Goal: Transaction & Acquisition: Purchase product/service

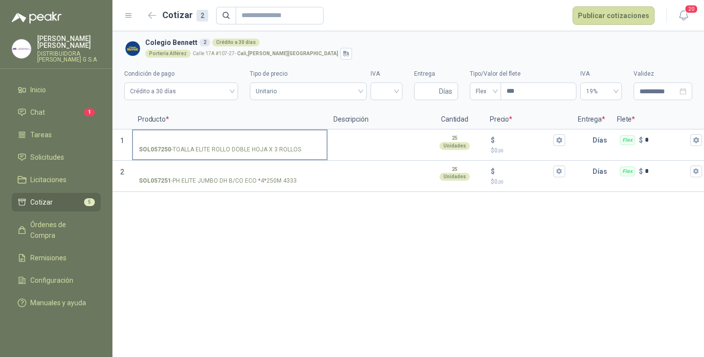
click at [204, 138] on input "SOL057250 - TOALLA ELITE ROLLO DOBLE HOJA X 3 ROLLOS" at bounding box center [230, 140] width 182 height 7
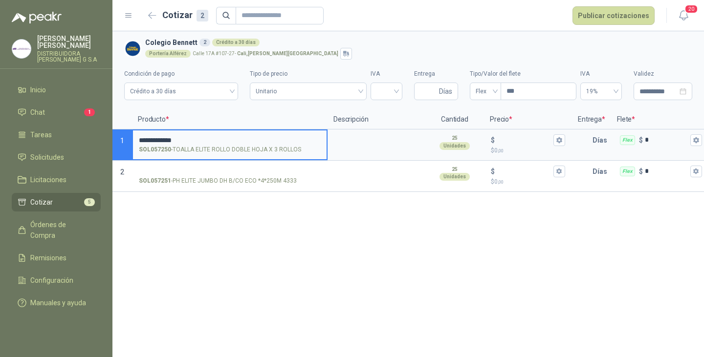
type input "**********"
drag, startPoint x: 202, startPoint y: 138, endPoint x: 123, endPoint y: 137, distance: 79.7
click at [98, 145] on div "**********" at bounding box center [352, 178] width 704 height 357
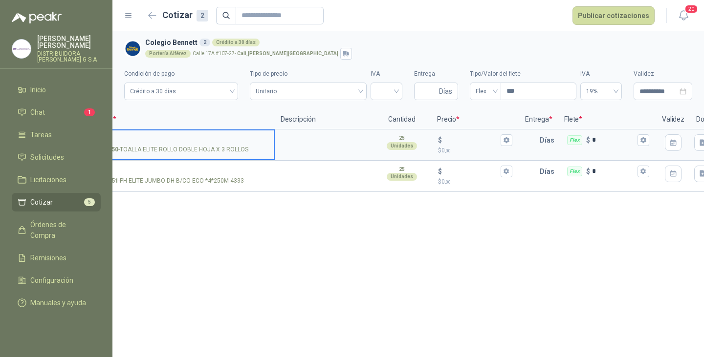
scroll to position [0, 91]
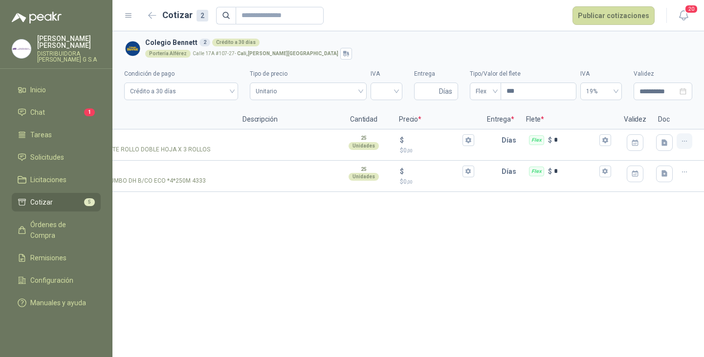
click at [682, 142] on icon "button" at bounding box center [685, 141] width 8 height 8
click at [658, 112] on button "Eliminar cotización" at bounding box center [650, 118] width 74 height 16
click at [689, 140] on button "button" at bounding box center [685, 141] width 16 height 16
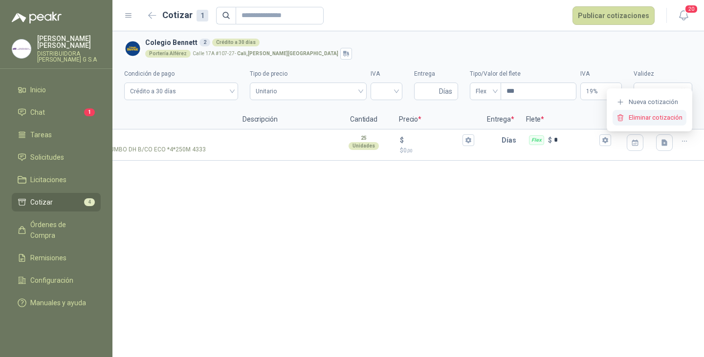
click at [660, 113] on button "Eliminar cotización" at bounding box center [650, 118] width 74 height 16
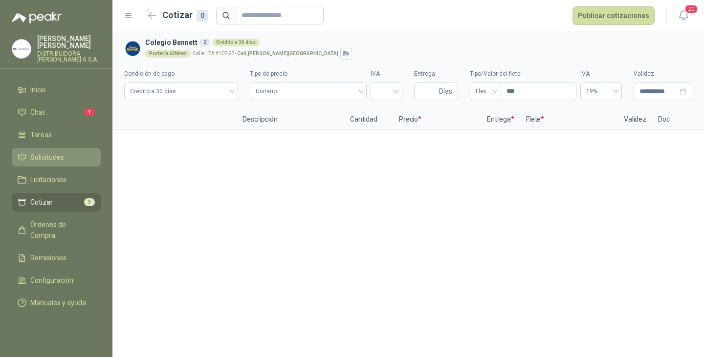
click at [45, 152] on span "Solicitudes" at bounding box center [47, 157] width 34 height 11
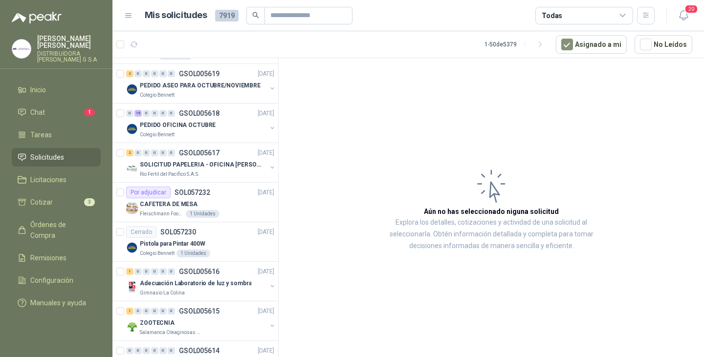
scroll to position [684, 0]
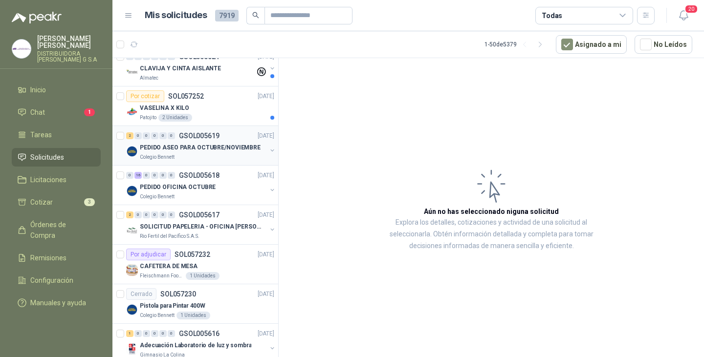
click at [198, 146] on p "PEDIDO ASEO PARA OCTUBRE/NOVIEMBRE" at bounding box center [200, 147] width 121 height 9
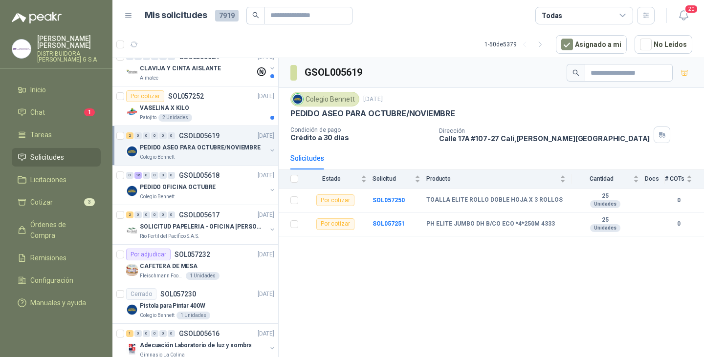
click at [452, 285] on div "GSOL005619 Colegio [PERSON_NAME] [DATE] PEDIDO ASEO PARA OCTUBRE/NOVIEMBRE Cond…" at bounding box center [491, 209] width 425 height 303
click at [361, 250] on div "GSOL005619 Colegio [PERSON_NAME] [DATE] PEDIDO ASEO PARA OCTUBRE/NOVIEMBRE Cond…" at bounding box center [491, 209] width 425 height 303
drag, startPoint x: 387, startPoint y: 251, endPoint x: 435, endPoint y: 252, distance: 47.9
click at [389, 252] on div "GSOL005619 Colegio [PERSON_NAME] [DATE] PEDIDO ASEO PARA OCTUBRE/NOVIEMBRE Cond…" at bounding box center [491, 209] width 425 height 303
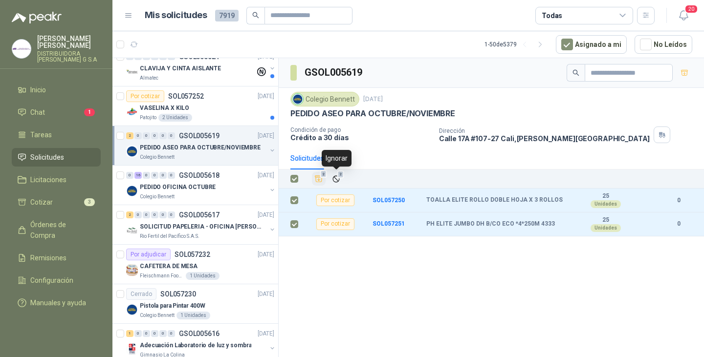
click at [321, 179] on icon "Añadir" at bounding box center [318, 179] width 9 height 9
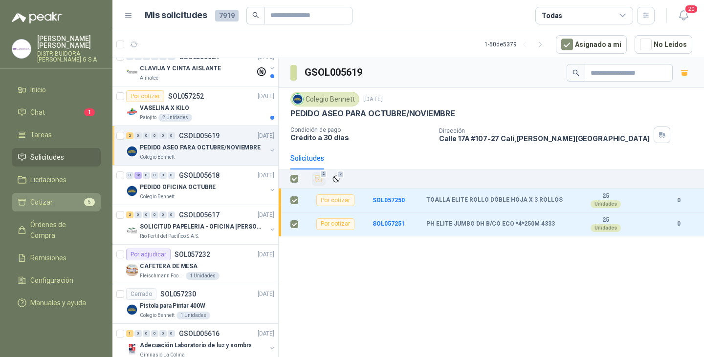
click at [54, 197] on li "Cotizar 5" at bounding box center [56, 202] width 77 height 11
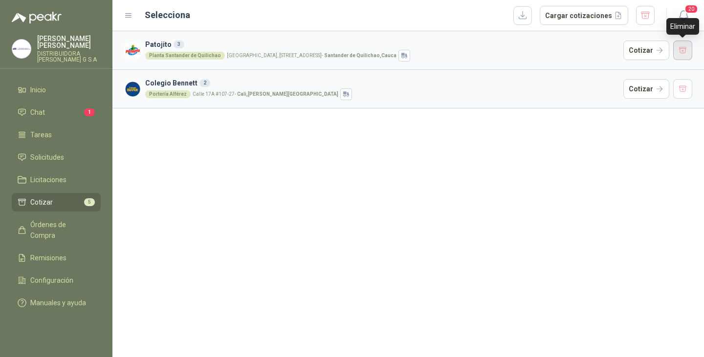
click at [682, 49] on button "button" at bounding box center [683, 51] width 20 height 20
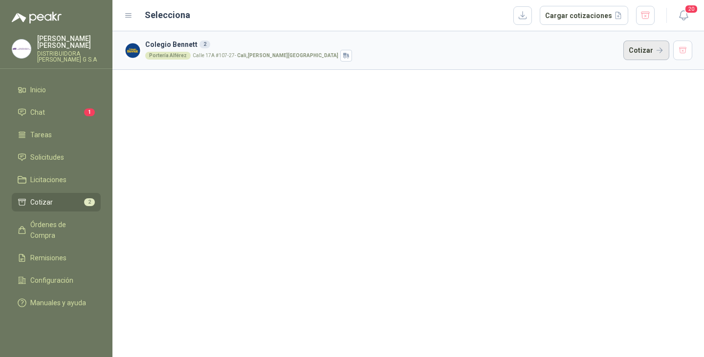
click at [651, 51] on button "Cotizar" at bounding box center [646, 51] width 46 height 20
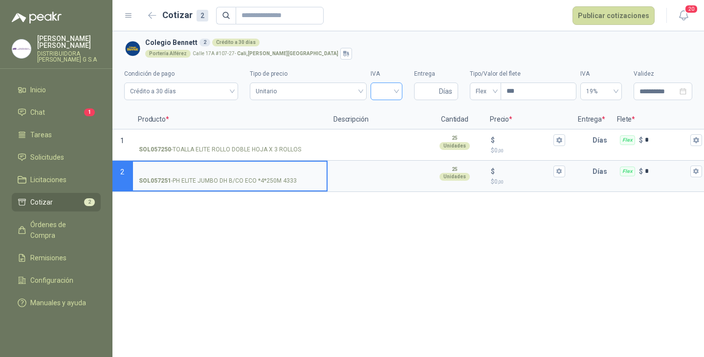
click at [395, 96] on input "search" at bounding box center [386, 90] width 20 height 15
click at [393, 111] on div "19%" at bounding box center [386, 112] width 16 height 11
click at [420, 89] on input "Entrega" at bounding box center [428, 91] width 17 height 17
type input "*"
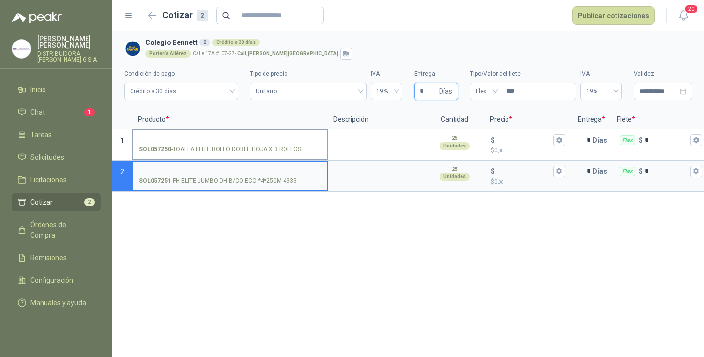
type input "*"
click at [214, 138] on input "SOL057250 - TOALLA ELITE ROLLO DOBLE HOJA X 3 ROLLOS" at bounding box center [230, 140] width 182 height 7
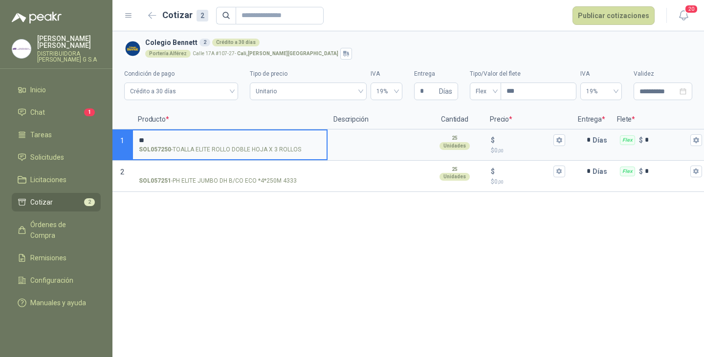
type input "*"
type input "**********"
click at [512, 137] on input "$ $ 0 ,00" at bounding box center [524, 139] width 55 height 7
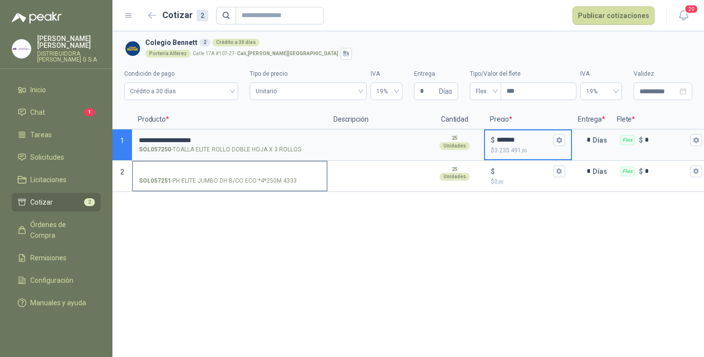
type input "*******"
click at [219, 171] on input "SOL057251 - PH ELITE JUMBO DH B/CO ECO *4*250M 4333" at bounding box center [230, 171] width 182 height 7
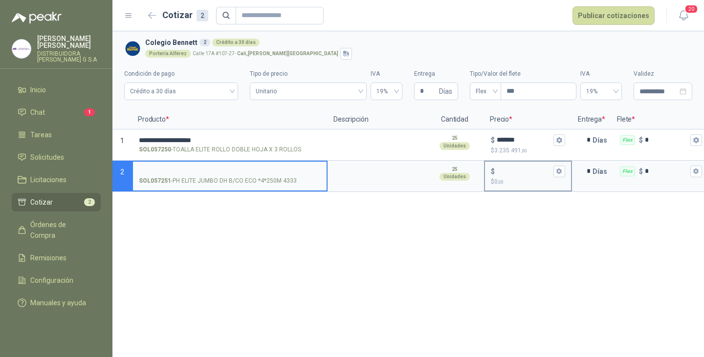
click at [513, 168] on input "$ $ 0 ,00" at bounding box center [524, 171] width 55 height 7
type input "******"
click at [220, 170] on input "SOL057251 - PH ELITE JUMBO DH B/CO ECO *4*250M 4333" at bounding box center [230, 171] width 182 height 7
type input "**********"
click at [615, 19] on button "Publicar cotizaciones" at bounding box center [613, 15] width 82 height 19
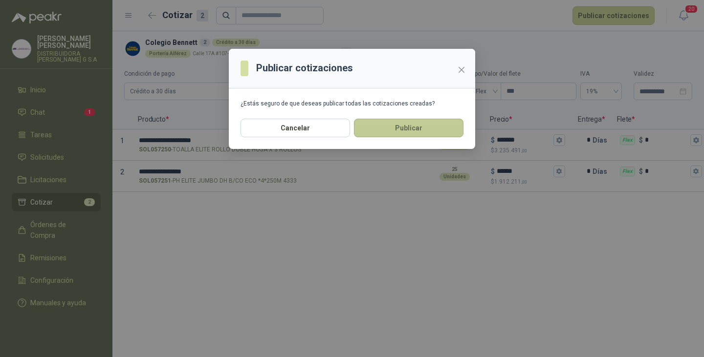
click at [399, 130] on button "Publicar" at bounding box center [409, 128] width 110 height 19
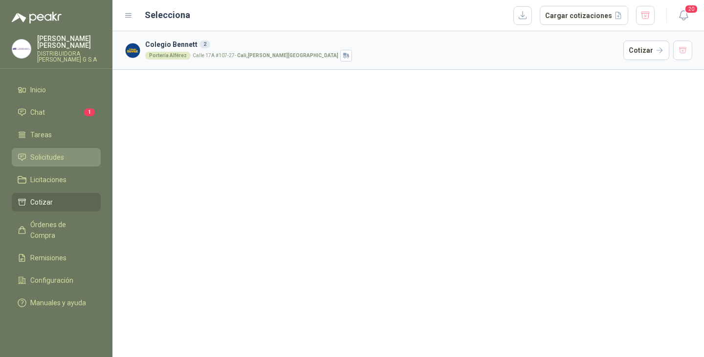
click at [48, 154] on span "Solicitudes" at bounding box center [47, 157] width 34 height 11
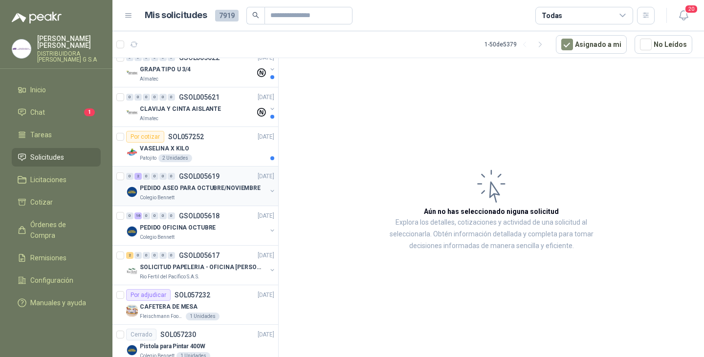
scroll to position [636, 0]
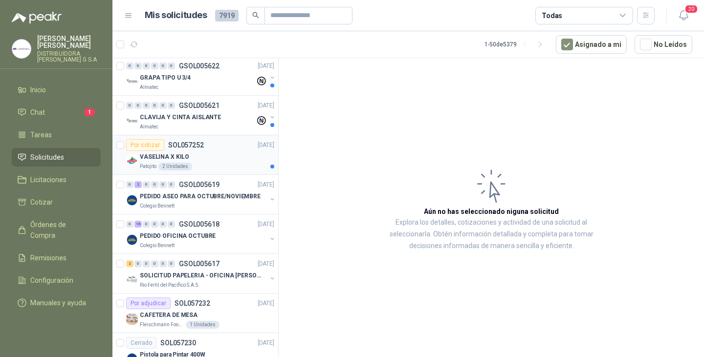
click at [198, 148] on p "SOL057252" at bounding box center [186, 145] width 36 height 7
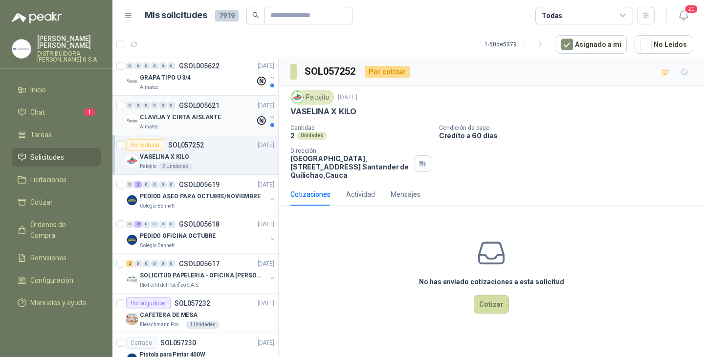
click at [190, 115] on p "CLAVIJA Y CINTA AISLANTE" at bounding box center [180, 117] width 81 height 9
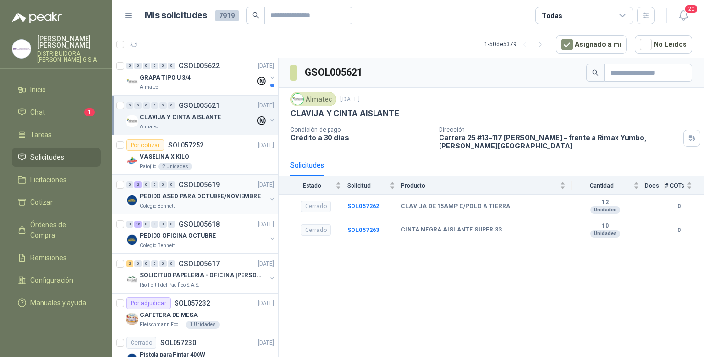
scroll to position [587, 0]
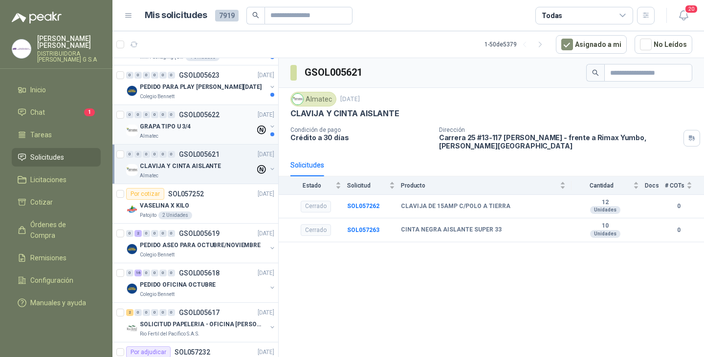
click at [193, 124] on div "GRAPA TIPO U 3/4" at bounding box center [197, 127] width 115 height 12
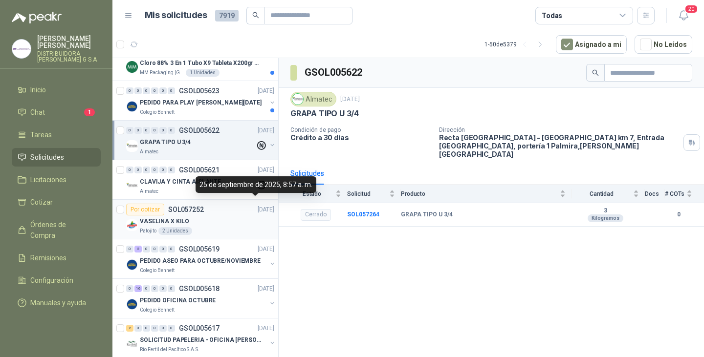
scroll to position [538, 0]
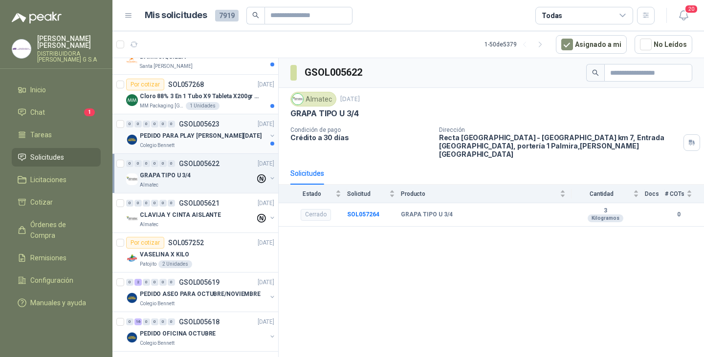
click at [201, 139] on p "PEDIDO PARA PLAY [PERSON_NAME][DATE]" at bounding box center [201, 136] width 122 height 9
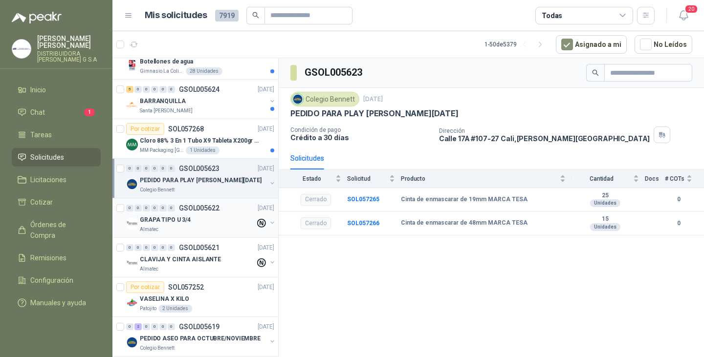
scroll to position [489, 0]
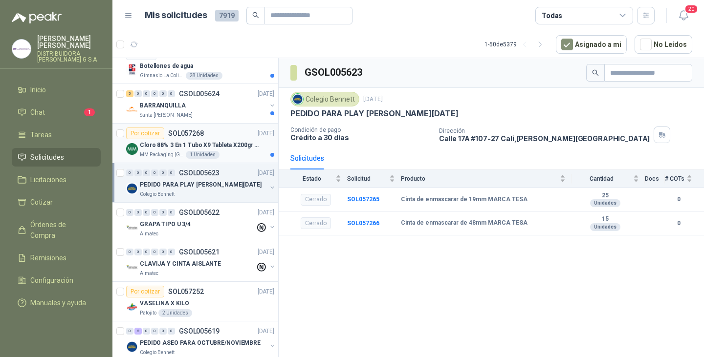
click at [216, 138] on div "Por cotizar SOL057268 [DATE]" at bounding box center [200, 134] width 148 height 12
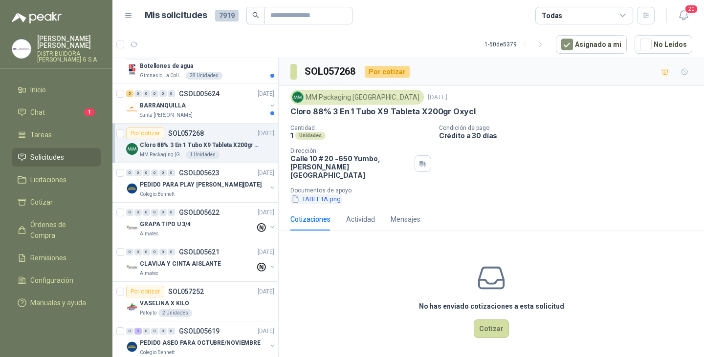
click at [314, 194] on button "TABLETA.png" at bounding box center [315, 199] width 51 height 10
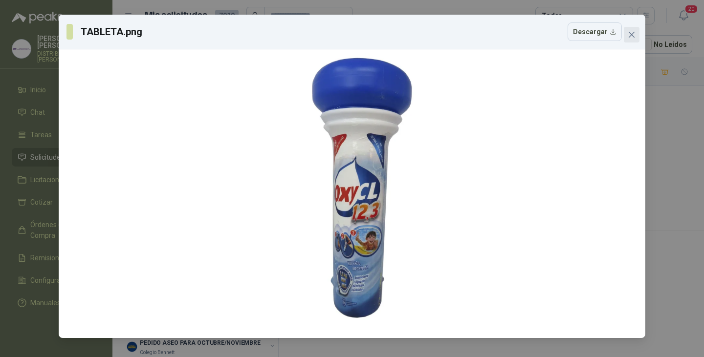
click at [631, 32] on icon "close" at bounding box center [632, 35] width 8 height 8
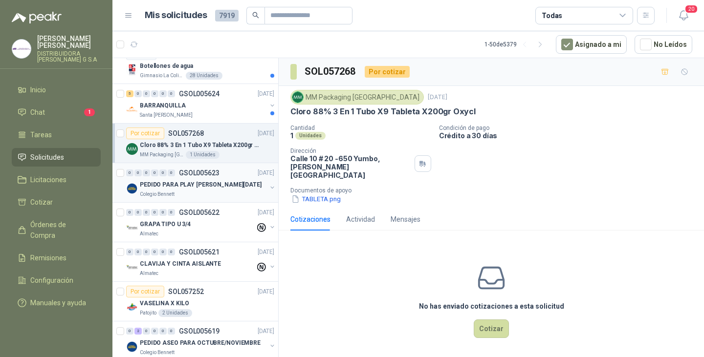
scroll to position [440, 0]
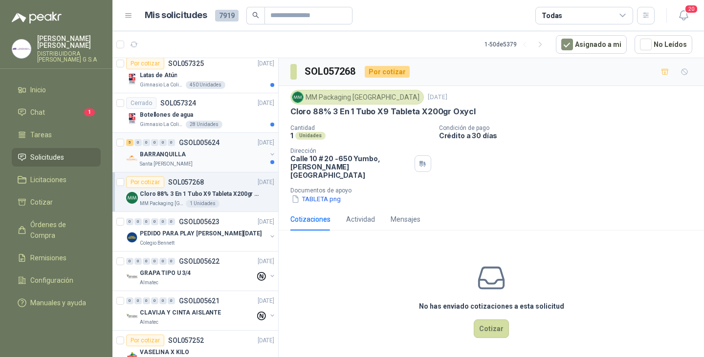
click at [196, 157] on div "BARRANQUILLA" at bounding box center [203, 155] width 127 height 12
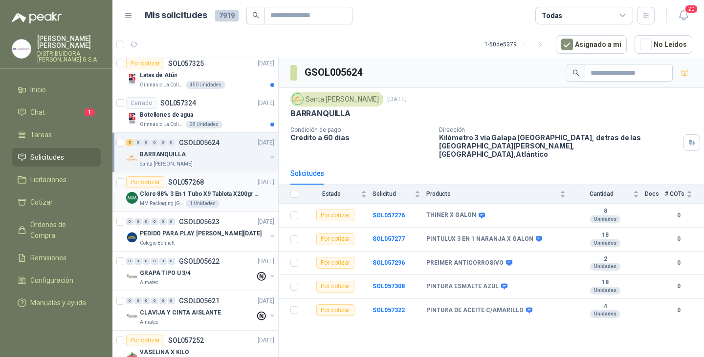
scroll to position [391, 0]
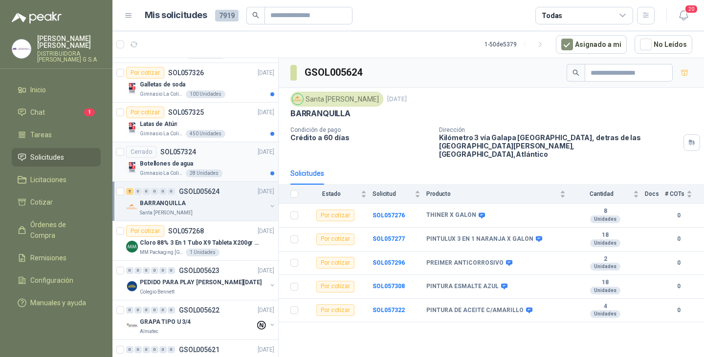
click at [224, 165] on div "Botellones de agua" at bounding box center [207, 164] width 134 height 12
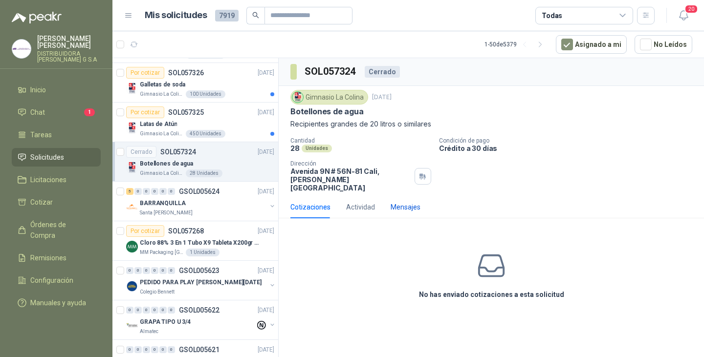
click at [412, 202] on div "Mensajes" at bounding box center [406, 207] width 30 height 11
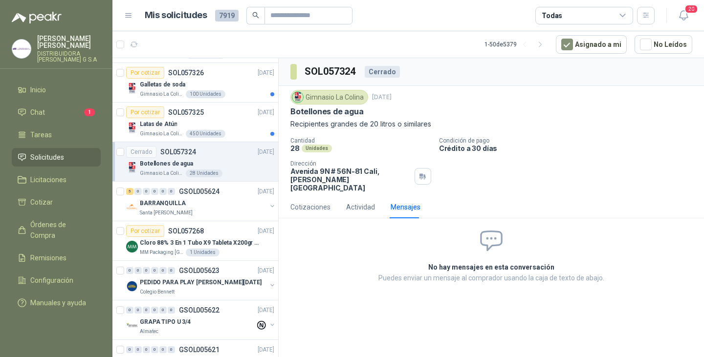
click at [412, 202] on div "Mensajes" at bounding box center [406, 207] width 30 height 11
click at [480, 240] on icon at bounding box center [492, 241] width 26 height 26
click at [486, 262] on h2 "No hay mensajes en esta conversación" at bounding box center [491, 267] width 361 height 11
click at [342, 198] on div "Cotizaciones Actividad Mensajes" at bounding box center [355, 207] width 130 height 22
click at [312, 202] on div "Cotizaciones" at bounding box center [310, 207] width 40 height 11
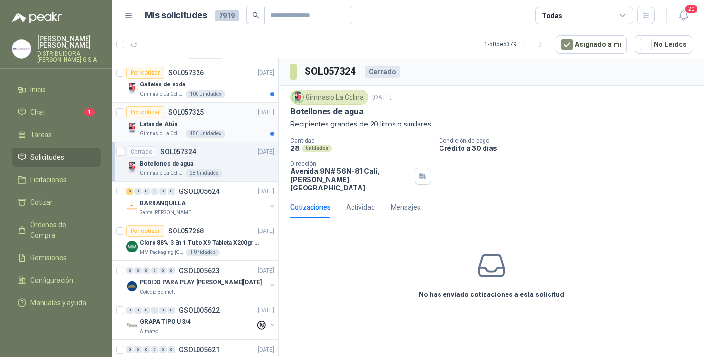
click at [173, 123] on p "Latas de Atún" at bounding box center [158, 124] width 37 height 9
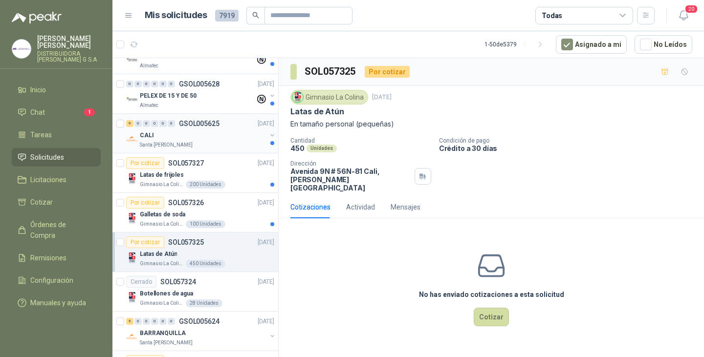
scroll to position [248, 0]
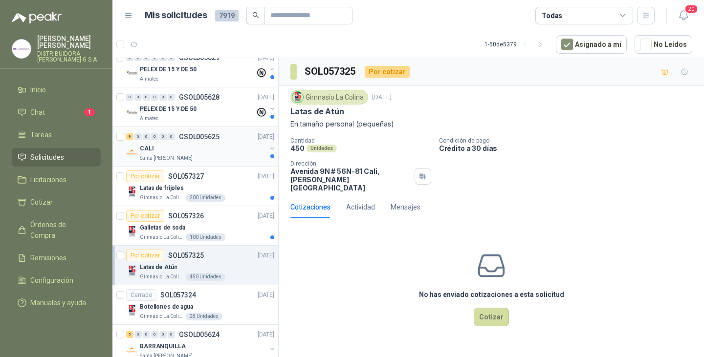
click at [169, 148] on div "CALI" at bounding box center [203, 149] width 127 height 12
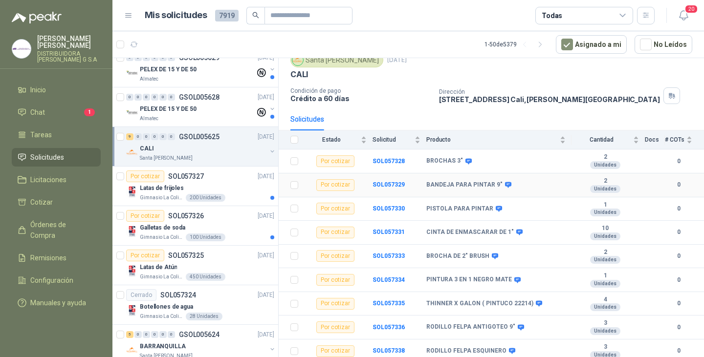
scroll to position [42, 0]
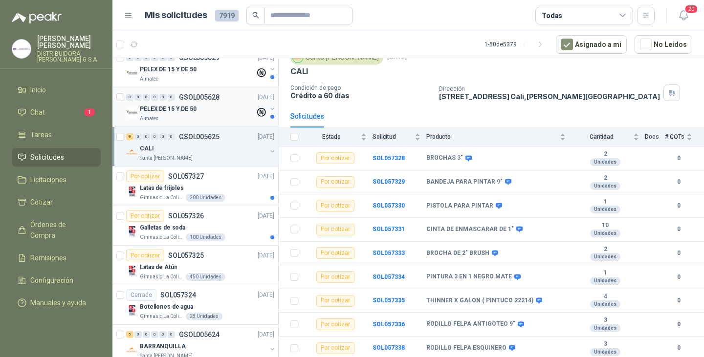
click at [193, 109] on p "PELEX DE 15 Y DE 50" at bounding box center [168, 109] width 57 height 9
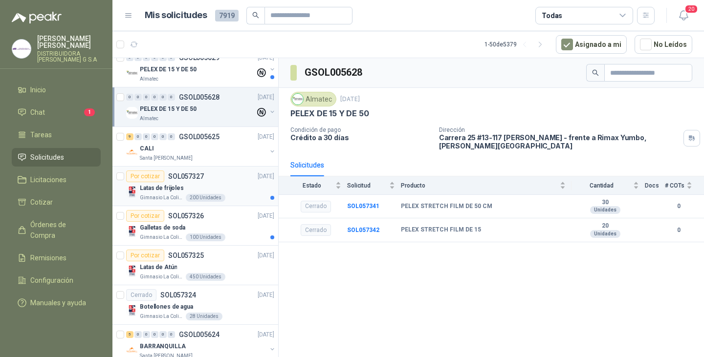
scroll to position [199, 0]
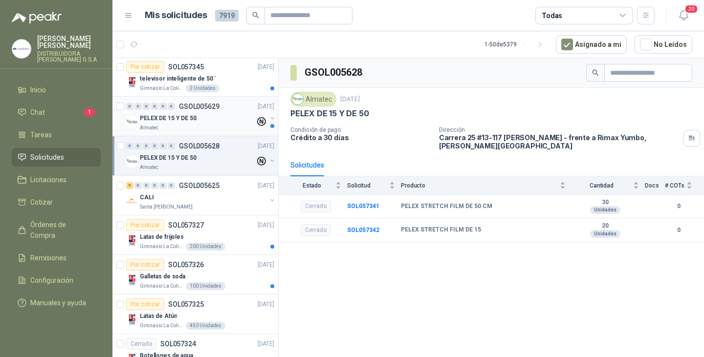
click at [199, 116] on div "PELEX DE 15 Y DE 50" at bounding box center [197, 118] width 115 height 12
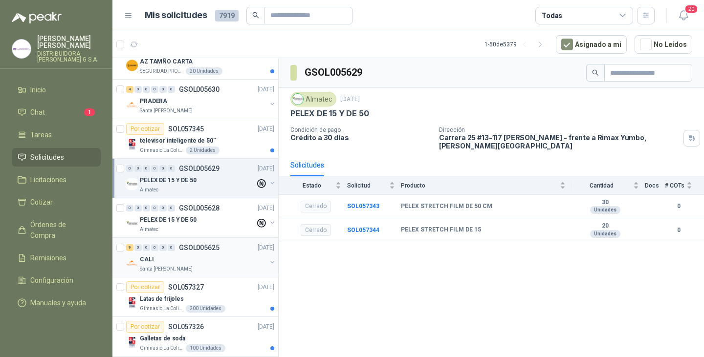
scroll to position [101, 0]
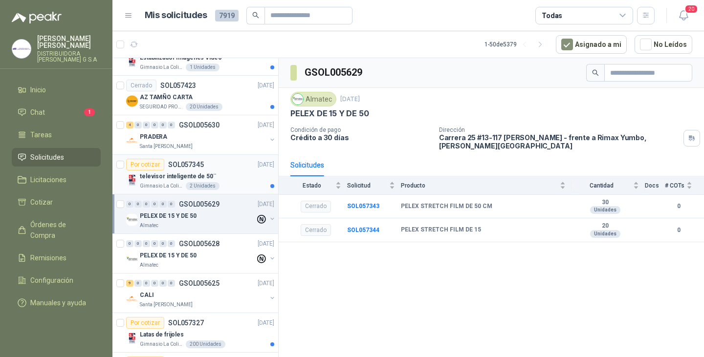
click at [204, 172] on p "televisor inteligente de 50¨" at bounding box center [178, 176] width 76 height 9
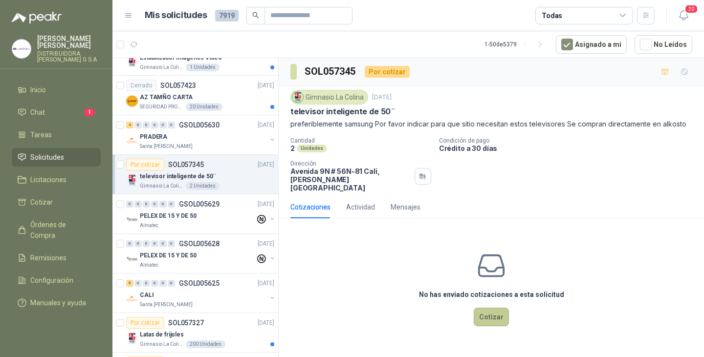
click at [488, 308] on button "Cotizar" at bounding box center [491, 317] width 35 height 19
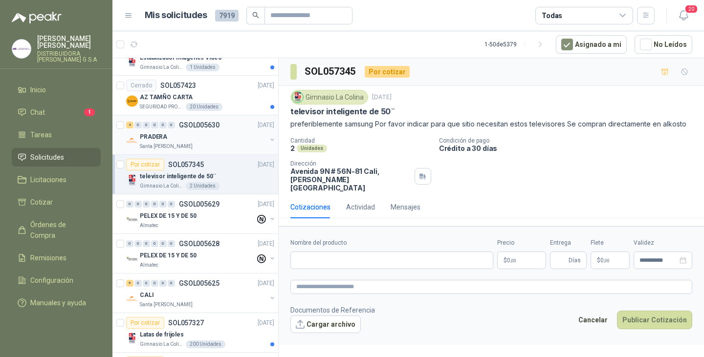
click at [203, 135] on div "PRADERA" at bounding box center [203, 137] width 127 height 12
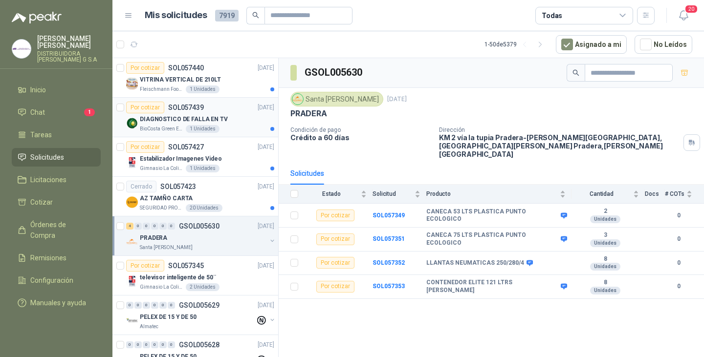
click at [178, 113] on div "DIAGNOSTICO DE FALLA EN TV" at bounding box center [207, 119] width 134 height 12
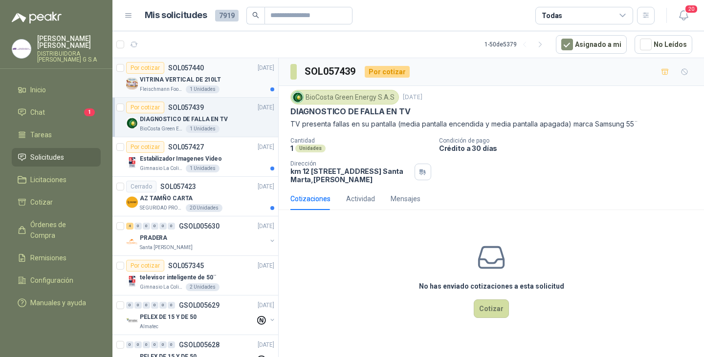
click at [179, 76] on p "VITRINA VERTICAL DE 210LT" at bounding box center [180, 79] width 81 height 9
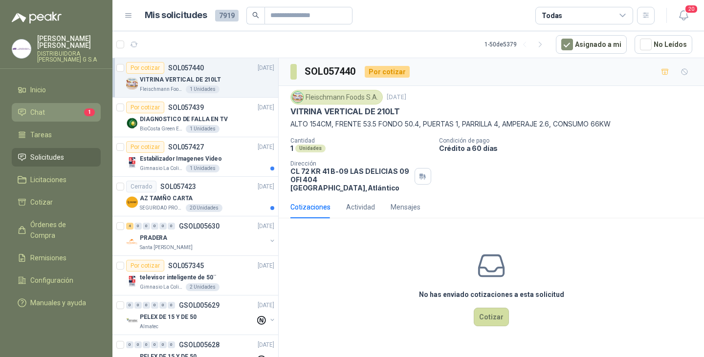
click at [35, 103] on link "Chat 1" at bounding box center [56, 112] width 89 height 19
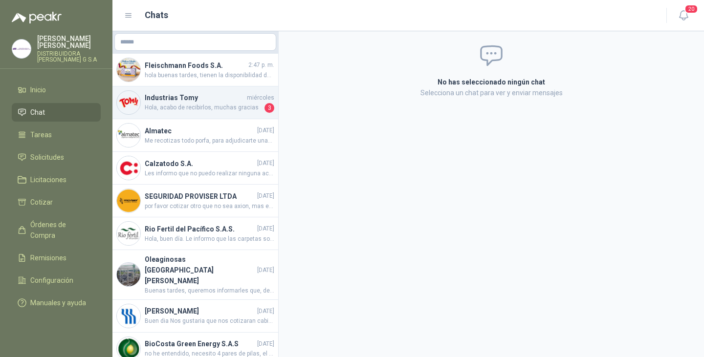
click at [172, 97] on h4 "Industrias Tomy" at bounding box center [195, 97] width 100 height 11
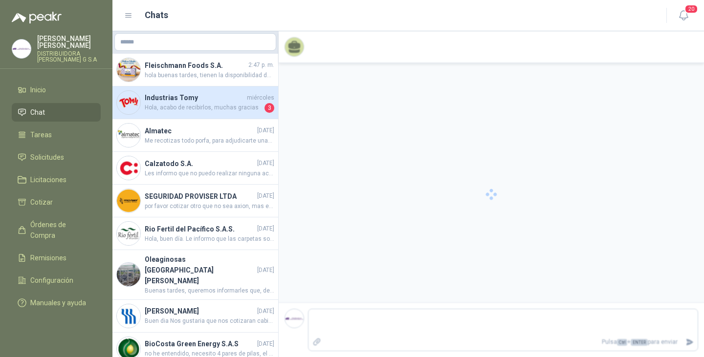
scroll to position [271, 0]
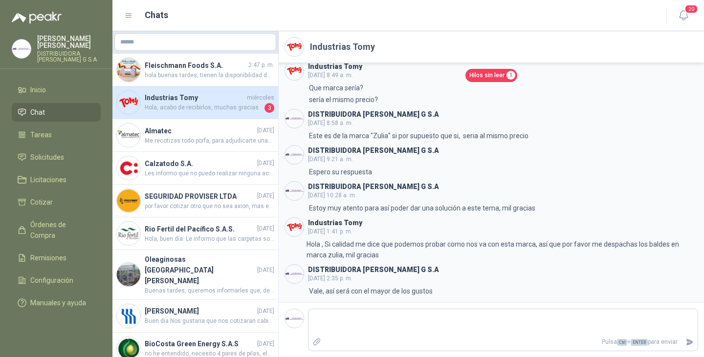
click at [170, 98] on h4 "Industrias Tomy" at bounding box center [195, 97] width 100 height 11
click at [480, 77] on span "Hilos sin leer" at bounding box center [486, 75] width 35 height 9
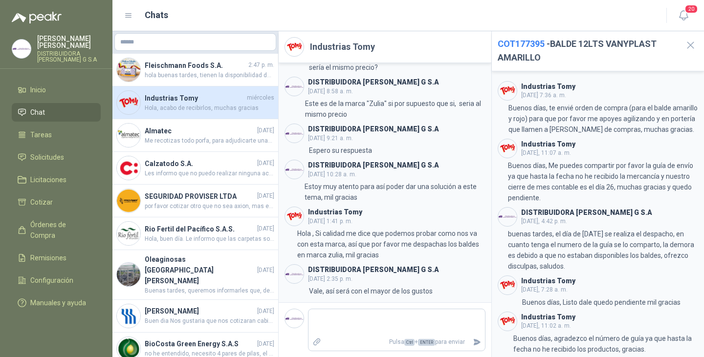
scroll to position [361, 0]
